Goal: Information Seeking & Learning: Learn about a topic

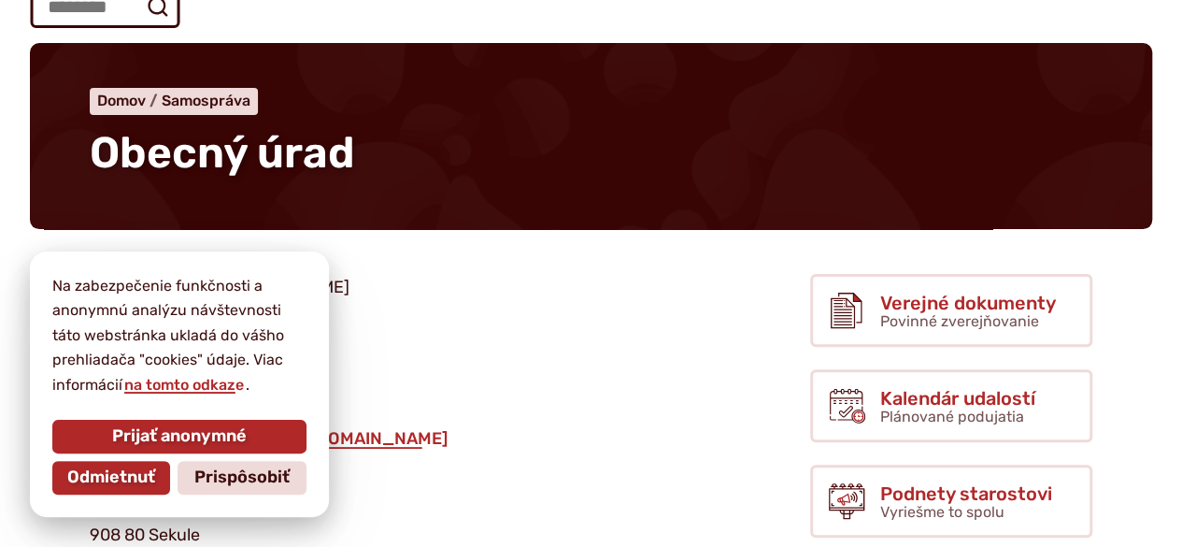
scroll to position [187, 0]
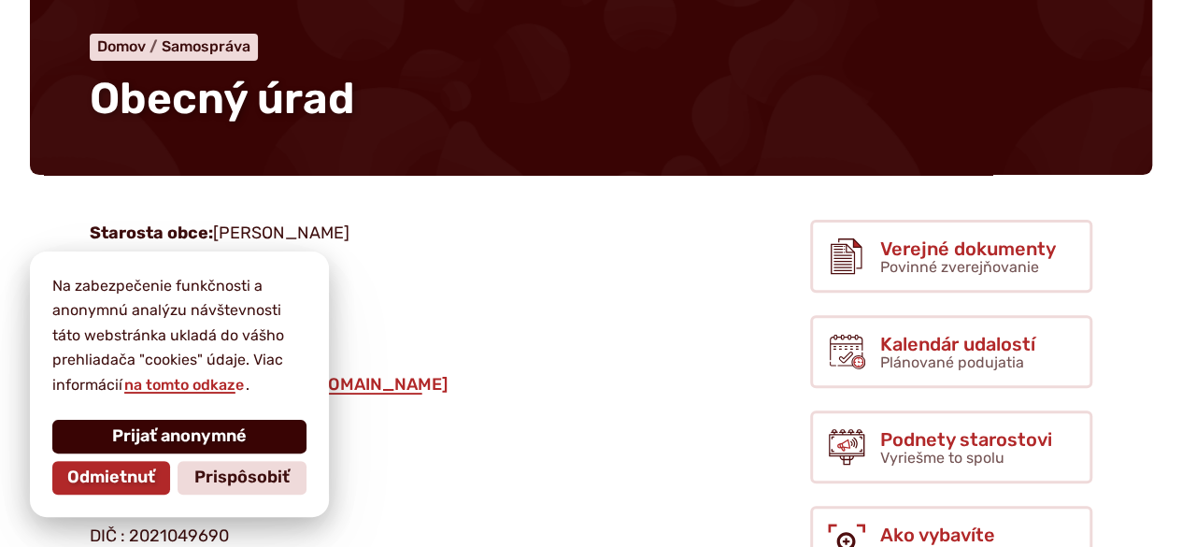
click at [159, 436] on span "Prijať anonymné" at bounding box center [179, 436] width 135 height 21
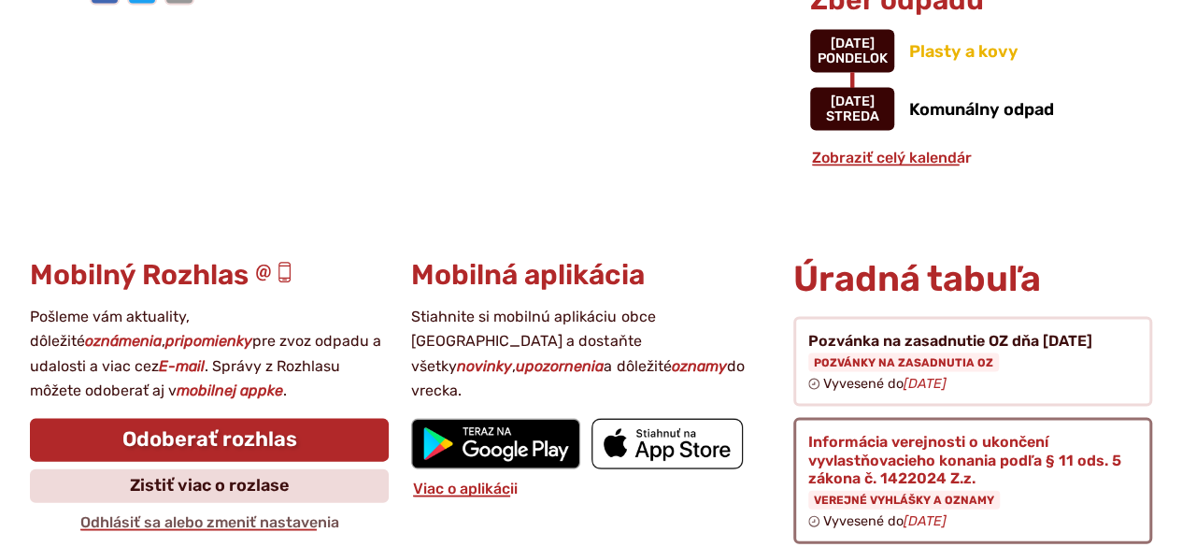
scroll to position [1963, 0]
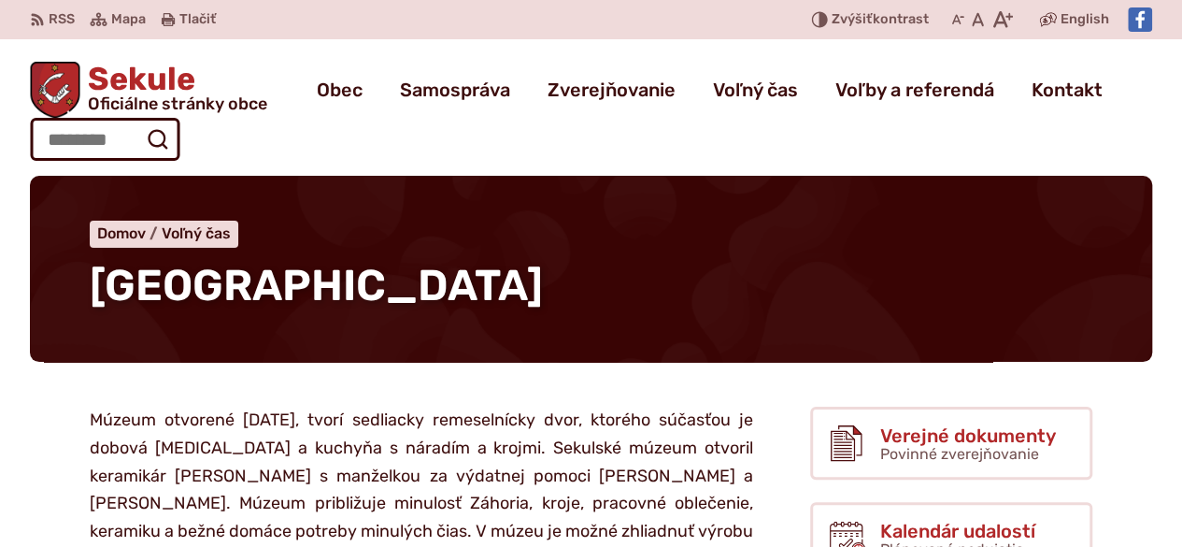
click at [1103, 90] on ul "Obec blok História a kronika obce Od vzniku až po súčasnosť. Symboly obce Stave…" at bounding box center [709, 90] width 855 height 52
